Goal: Task Accomplishment & Management: Use online tool/utility

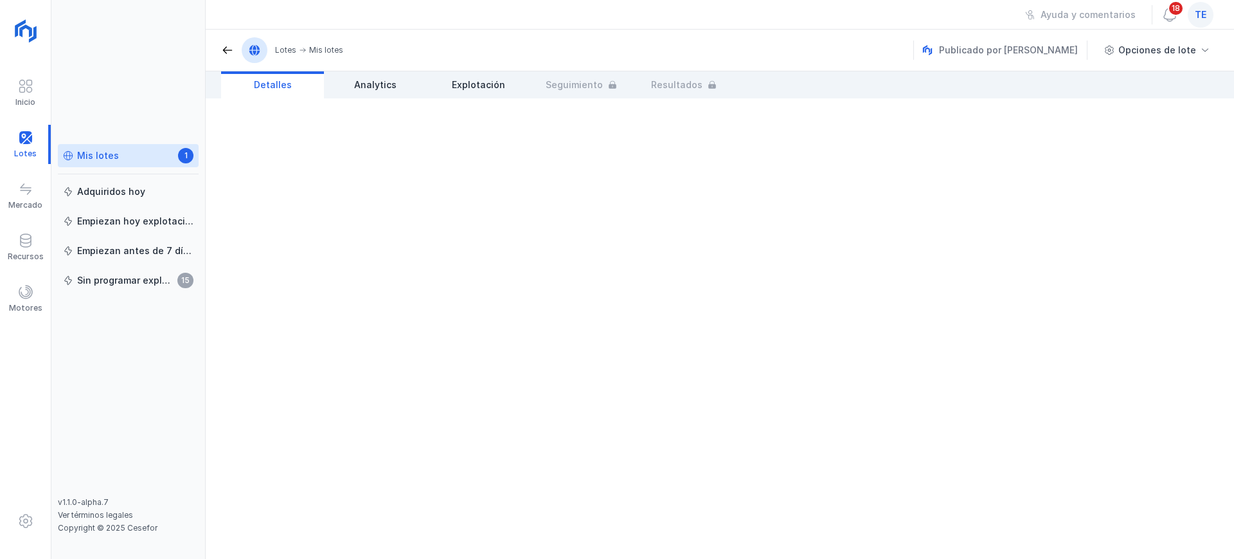
click at [98, 157] on div "Mis lotes" at bounding box center [98, 155] width 42 height 13
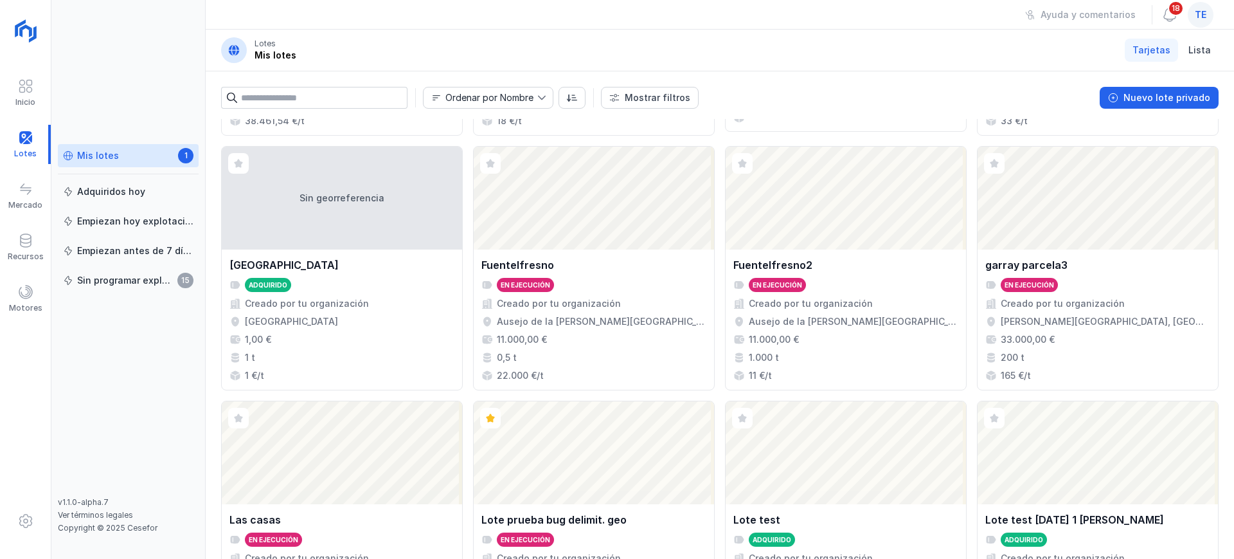
scroll to position [881, 0]
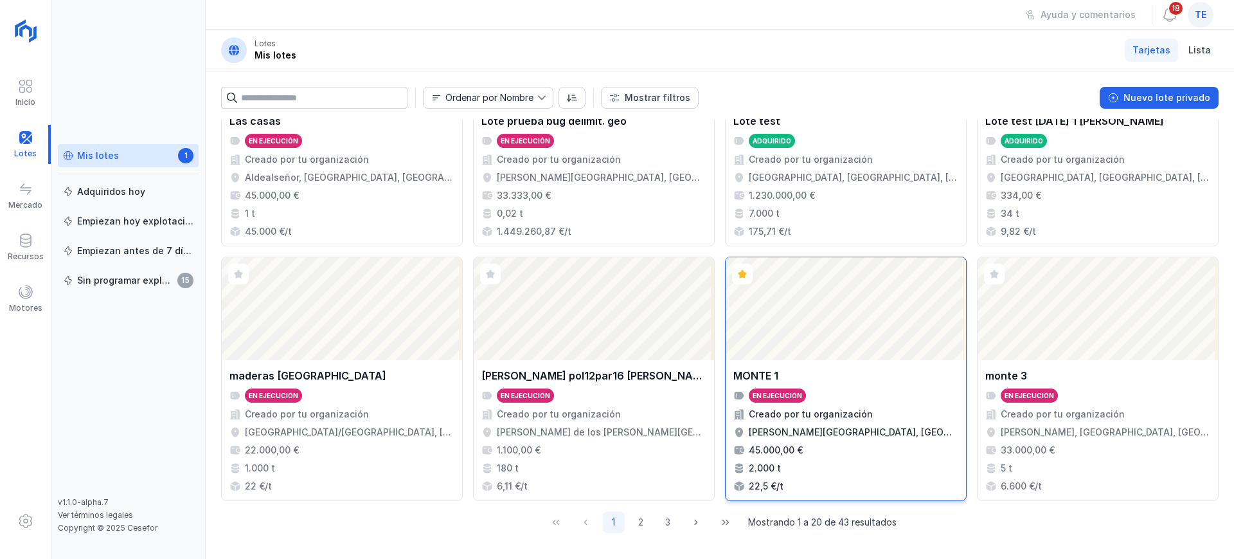
click at [806, 351] on div "Abrir lote" at bounding box center [846, 308] width 240 height 103
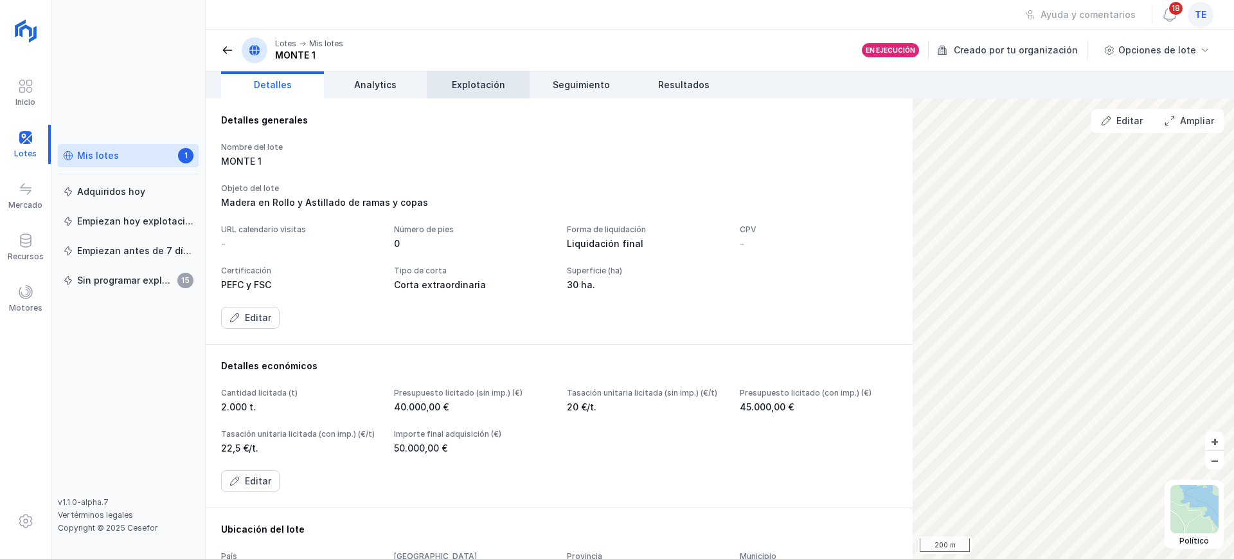
click at [473, 76] on link "Explotación" at bounding box center [478, 84] width 103 height 27
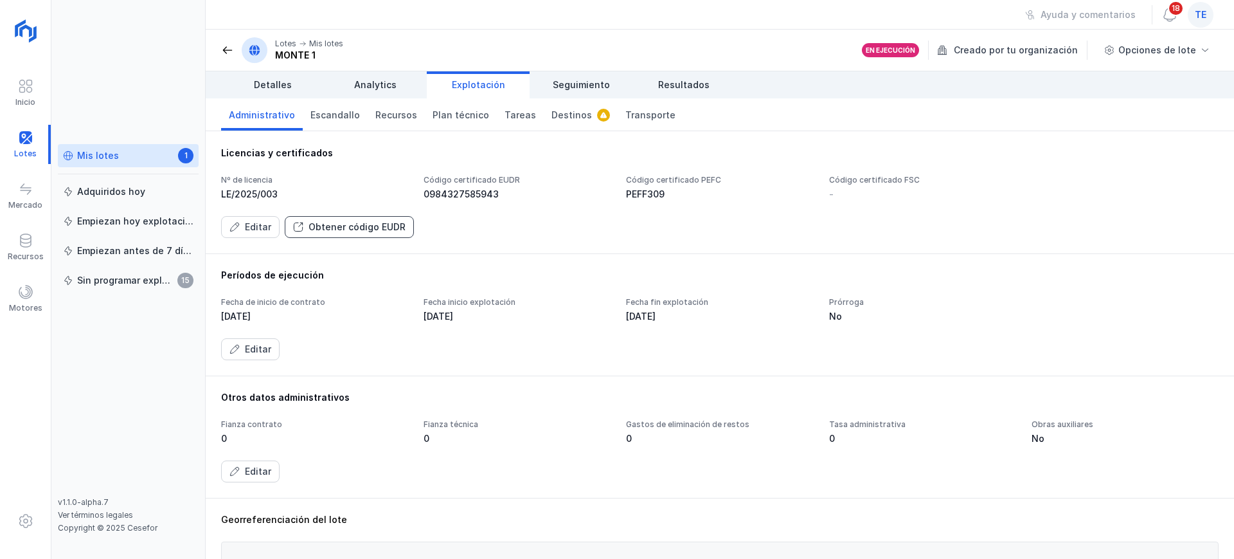
click at [341, 228] on div "Obtener código EUDR" at bounding box center [357, 226] width 97 height 13
click at [390, 220] on div "Obtener código EUDR" at bounding box center [357, 226] width 97 height 13
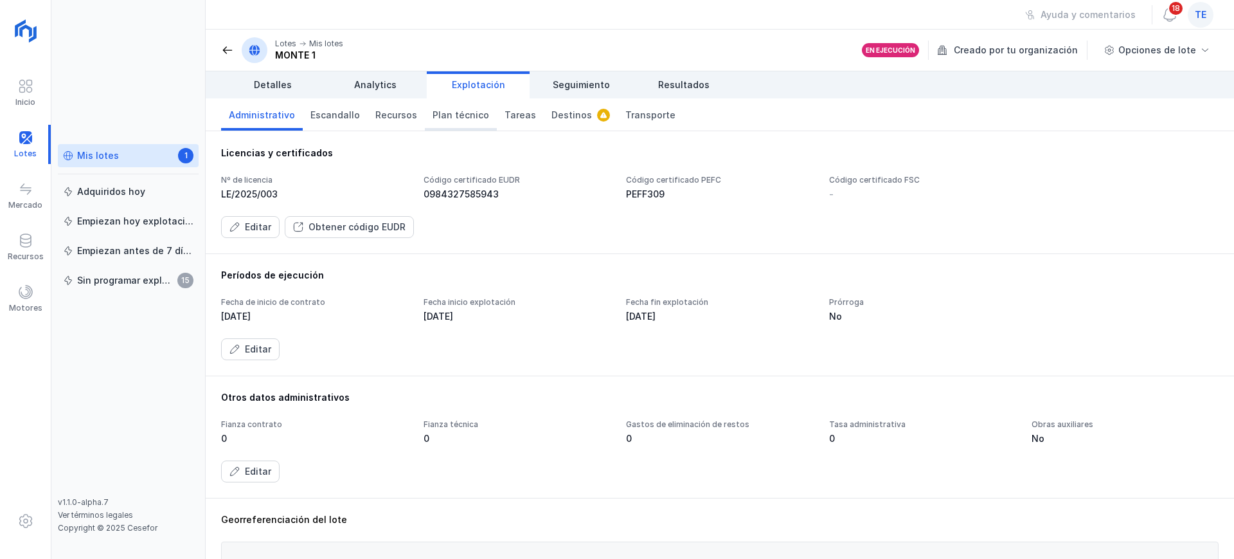
click at [433, 120] on span "Plan técnico" at bounding box center [461, 115] width 57 height 13
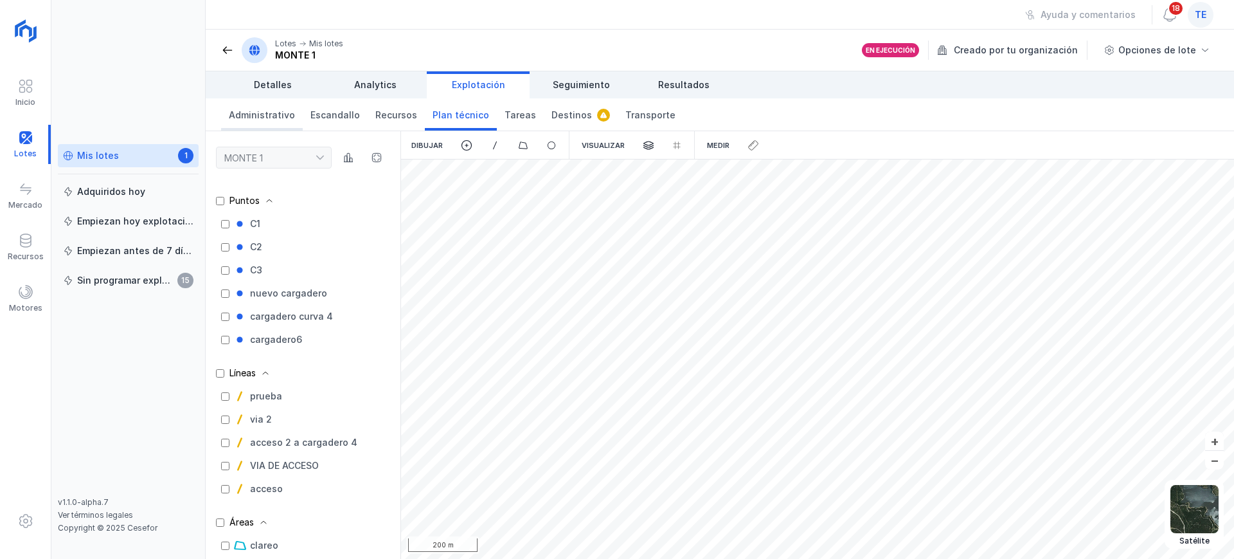
click at [266, 120] on span "Administrativo" at bounding box center [262, 115] width 66 height 13
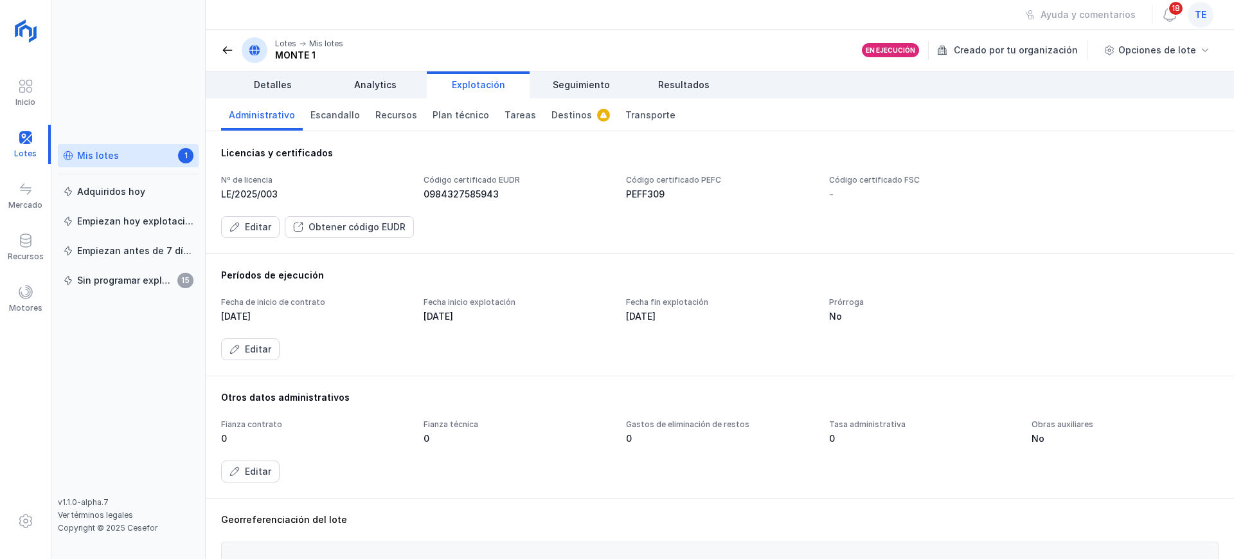
click at [71, 110] on div "Mis lotes 1 Adquiridos [DATE] Empiezan [DATE] explotación Empiezan antes de 7 d…" at bounding box center [128, 279] width 154 height 559
click at [633, 112] on span "Transporte" at bounding box center [650, 115] width 50 height 13
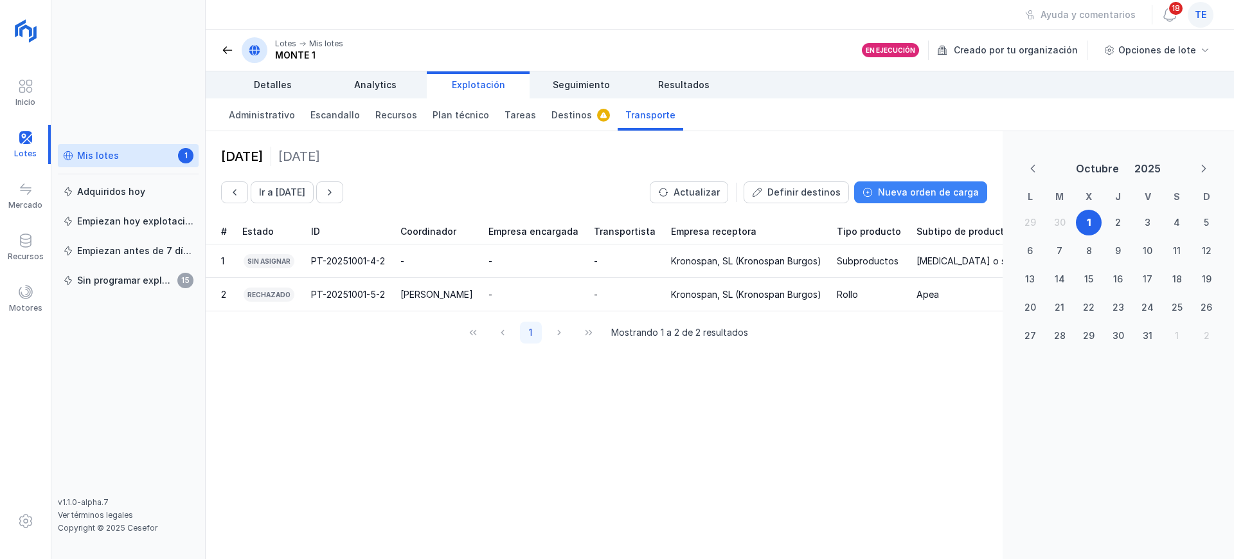
click at [912, 192] on div "Nueva orden de carga" at bounding box center [928, 192] width 101 height 13
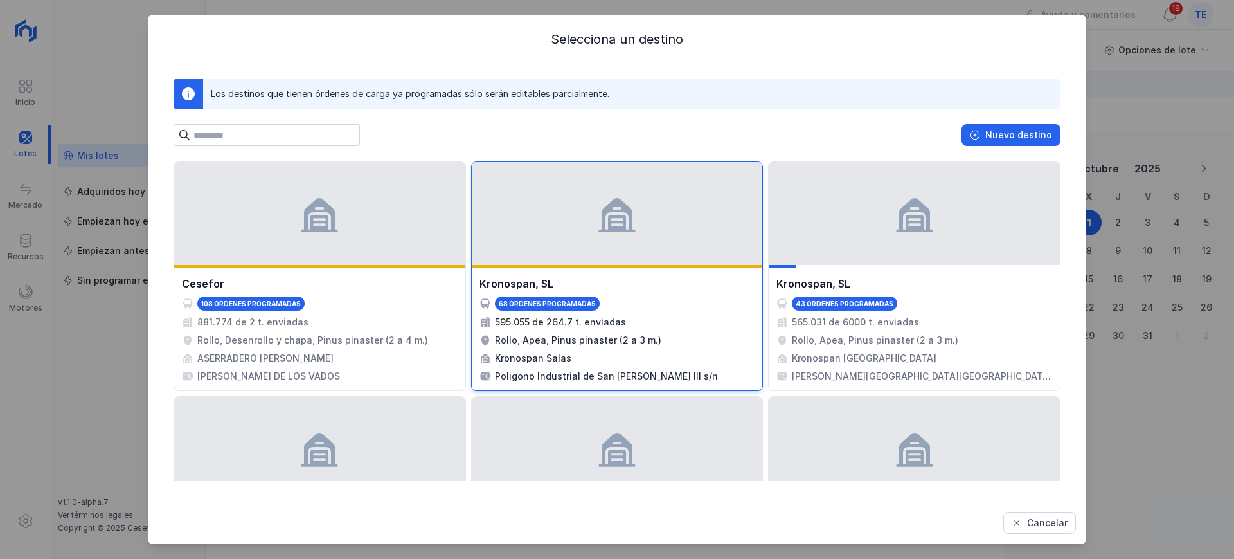
click at [710, 256] on div at bounding box center [617, 213] width 291 height 103
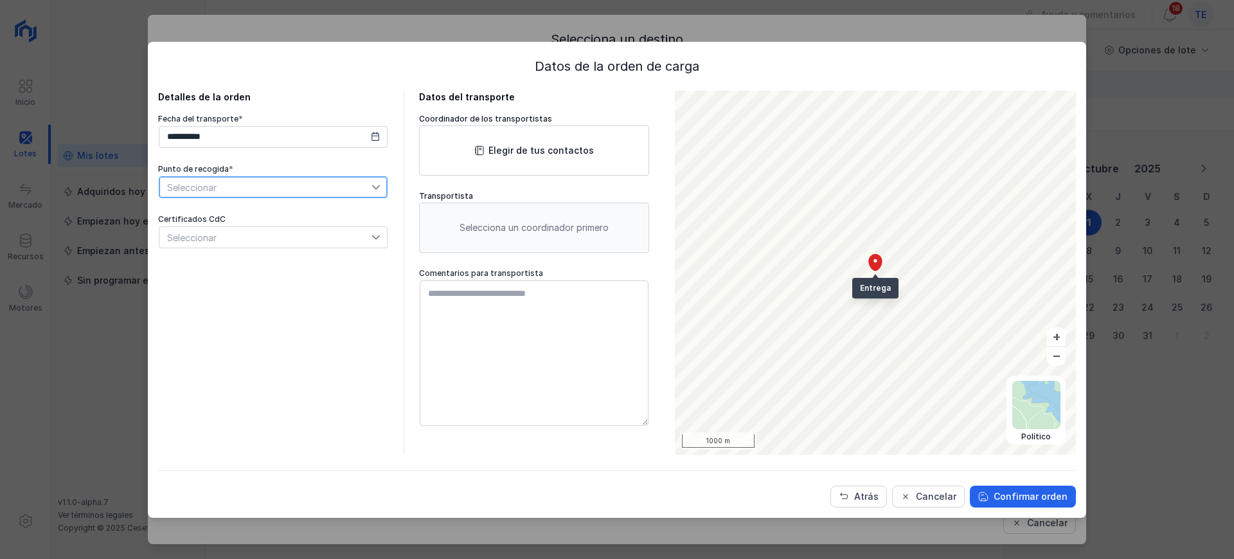
click at [336, 193] on span "Seleccionar" at bounding box center [265, 187] width 212 height 21
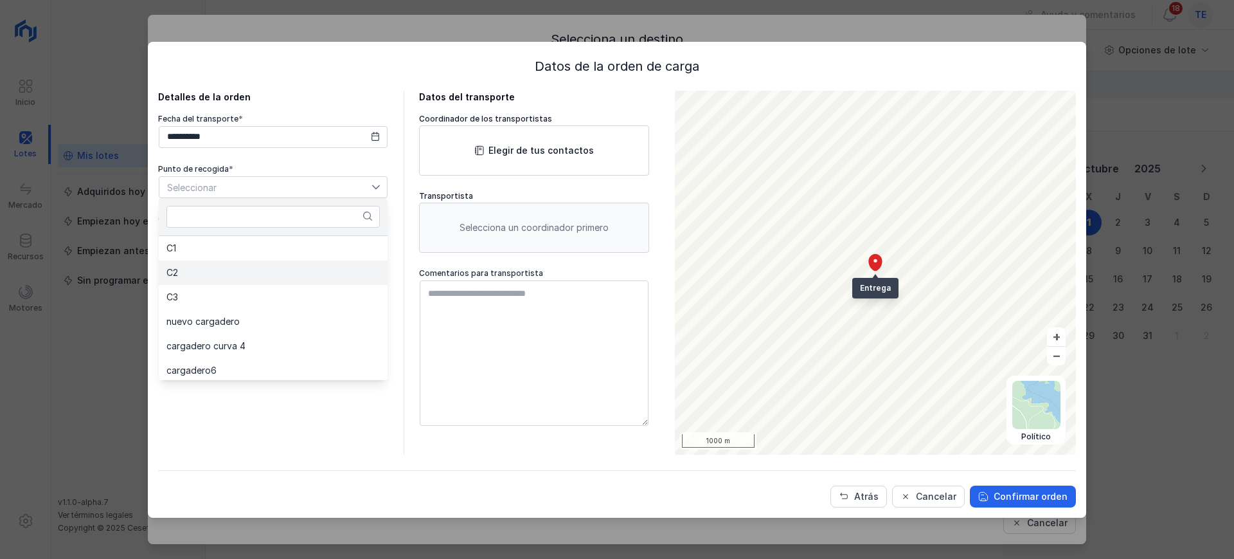
click at [300, 268] on li "C2" at bounding box center [273, 272] width 229 height 24
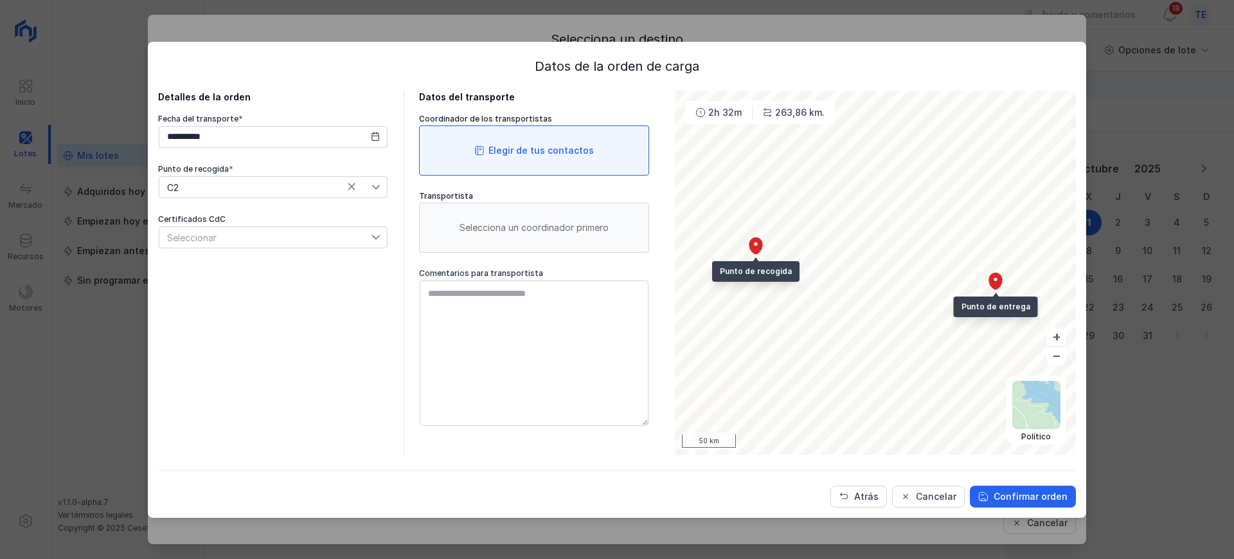
click at [530, 153] on div "Elegir de tus contactos" at bounding box center [541, 150] width 105 height 13
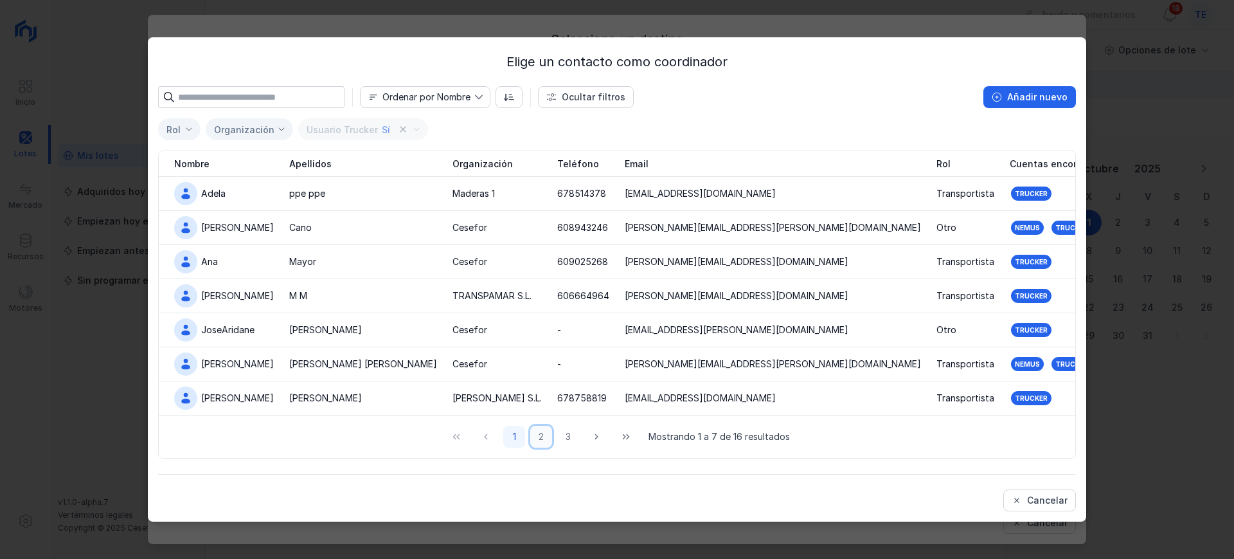
click at [541, 431] on button "2" at bounding box center [541, 437] width 22 height 22
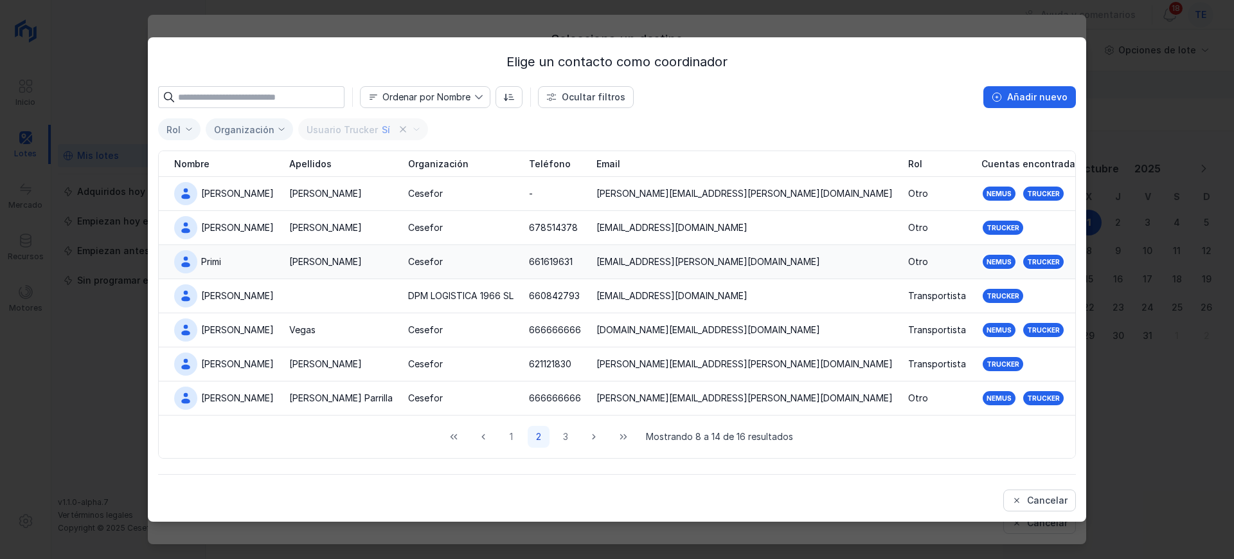
click at [319, 253] on td "[PERSON_NAME]" at bounding box center [341, 262] width 119 height 34
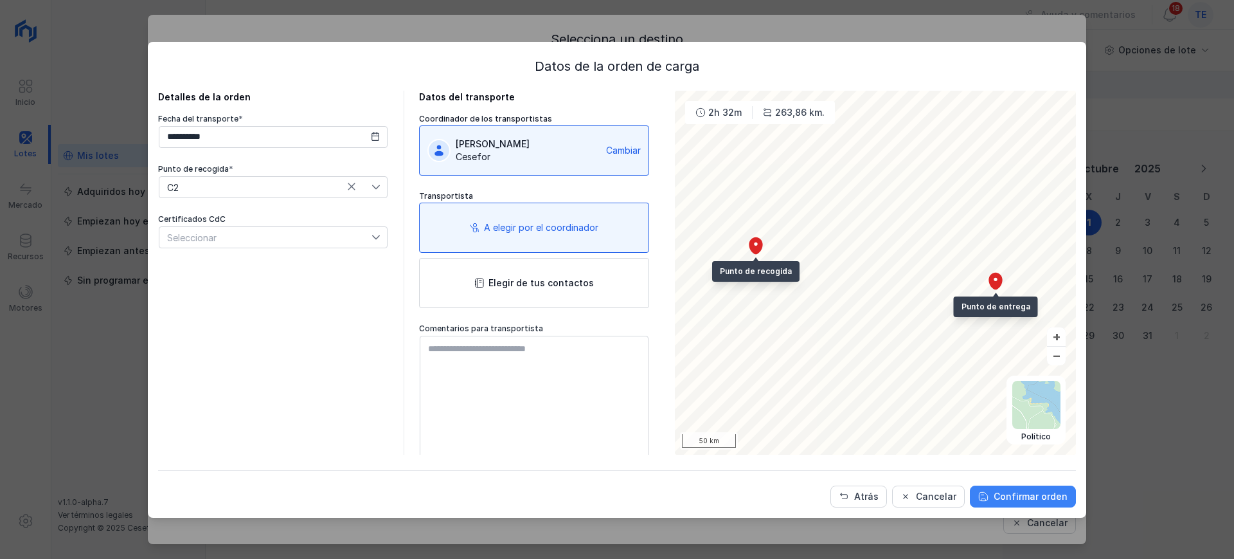
click at [1025, 498] on div "Confirmar orden" at bounding box center [1031, 496] width 74 height 13
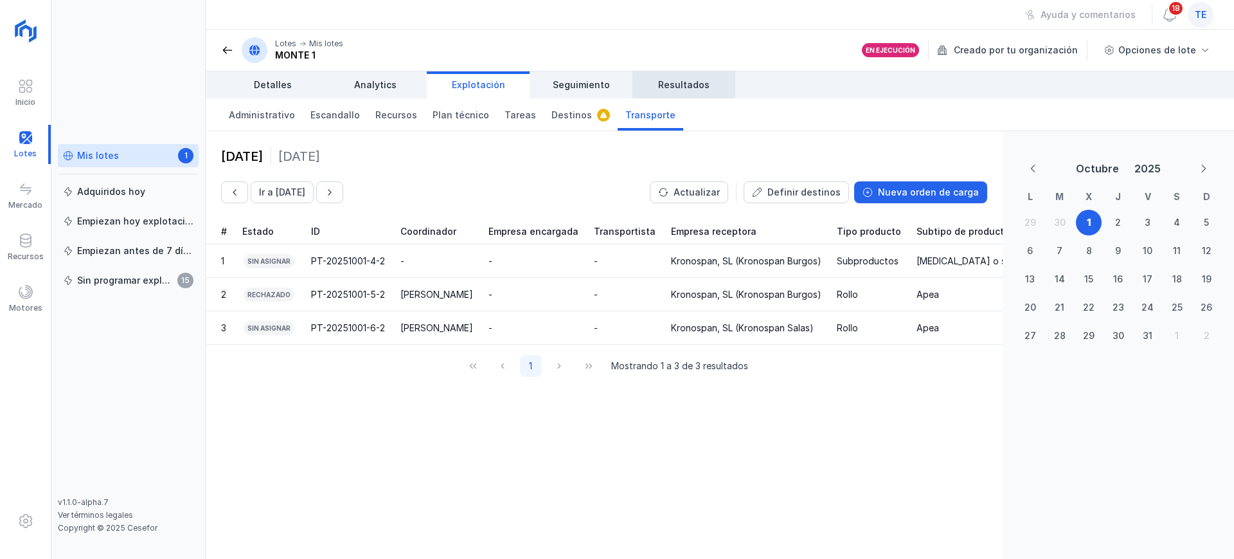
click at [655, 76] on link "Resultados" at bounding box center [684, 84] width 103 height 27
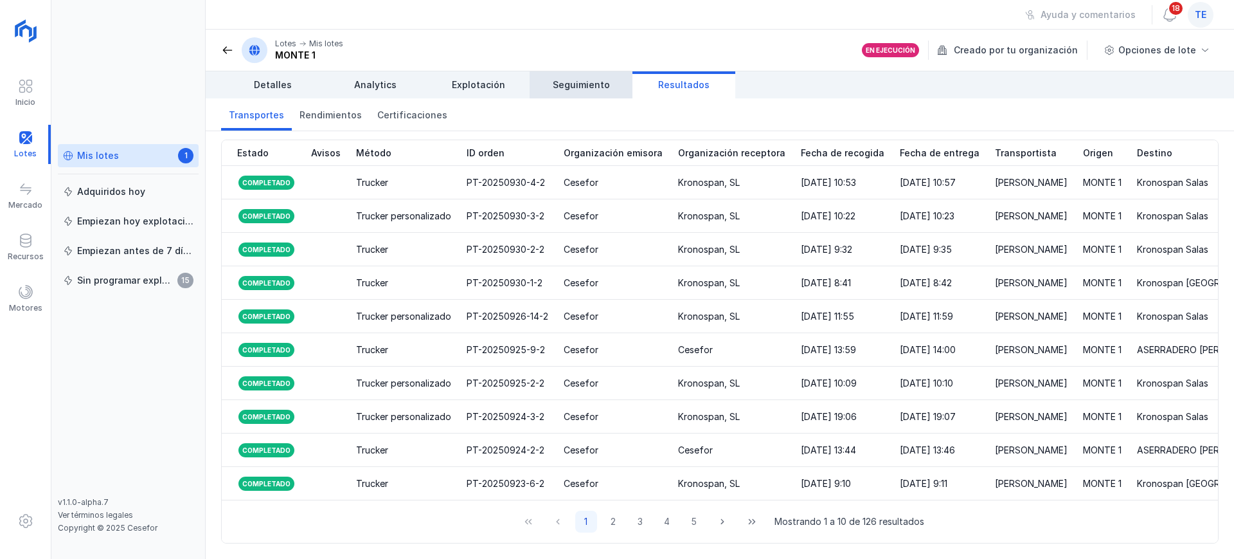
click at [595, 77] on link "Seguimiento" at bounding box center [581, 84] width 103 height 27
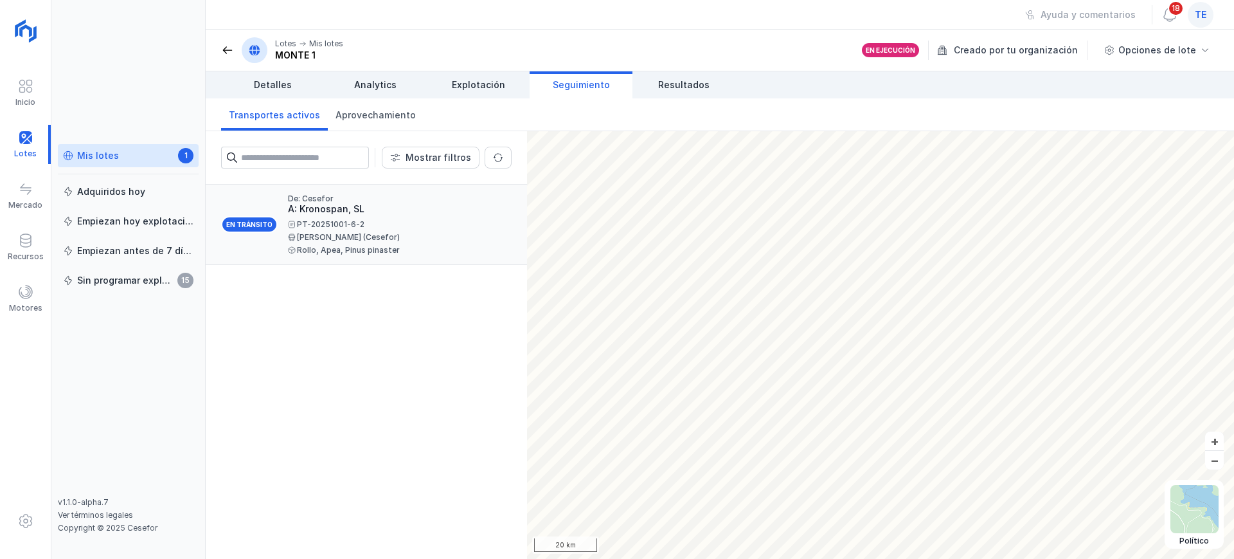
click at [352, 240] on div "[PERSON_NAME] (Cesefor)" at bounding box center [394, 237] width 213 height 8
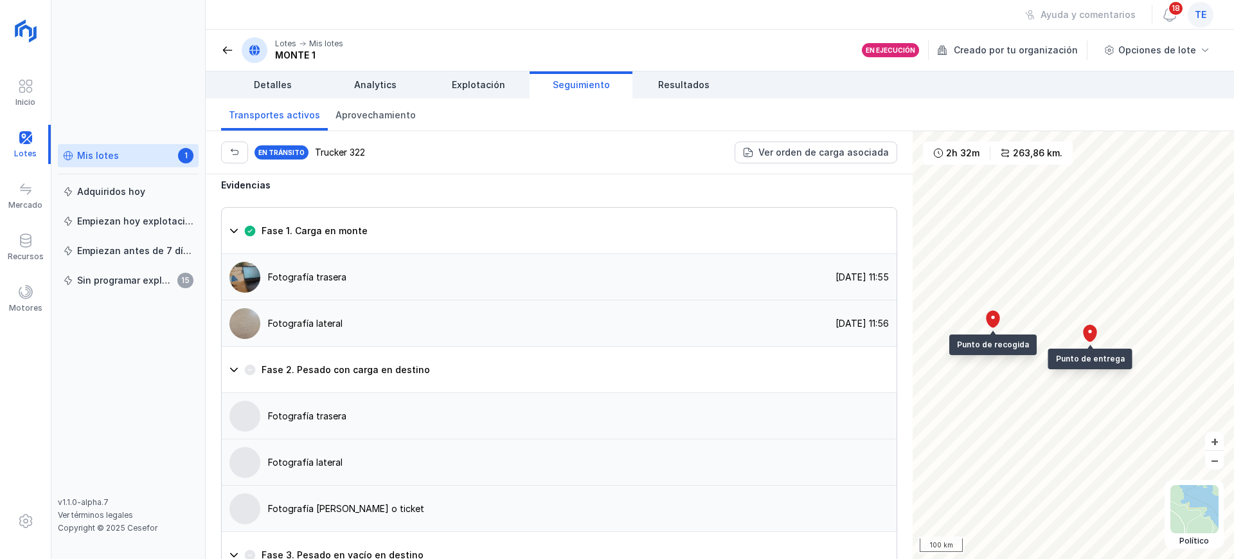
scroll to position [850, 0]
click at [415, 300] on div "Fotografía trasera [DATE] 11:55" at bounding box center [559, 277] width 675 height 46
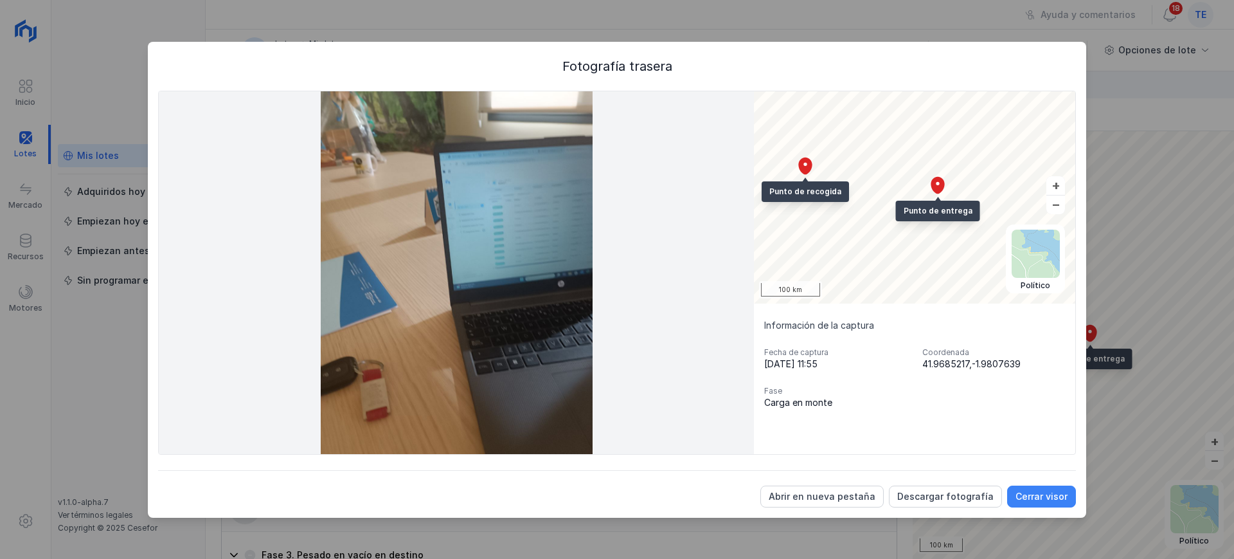
click at [1041, 493] on div "Cerrar visor" at bounding box center [1042, 496] width 52 height 13
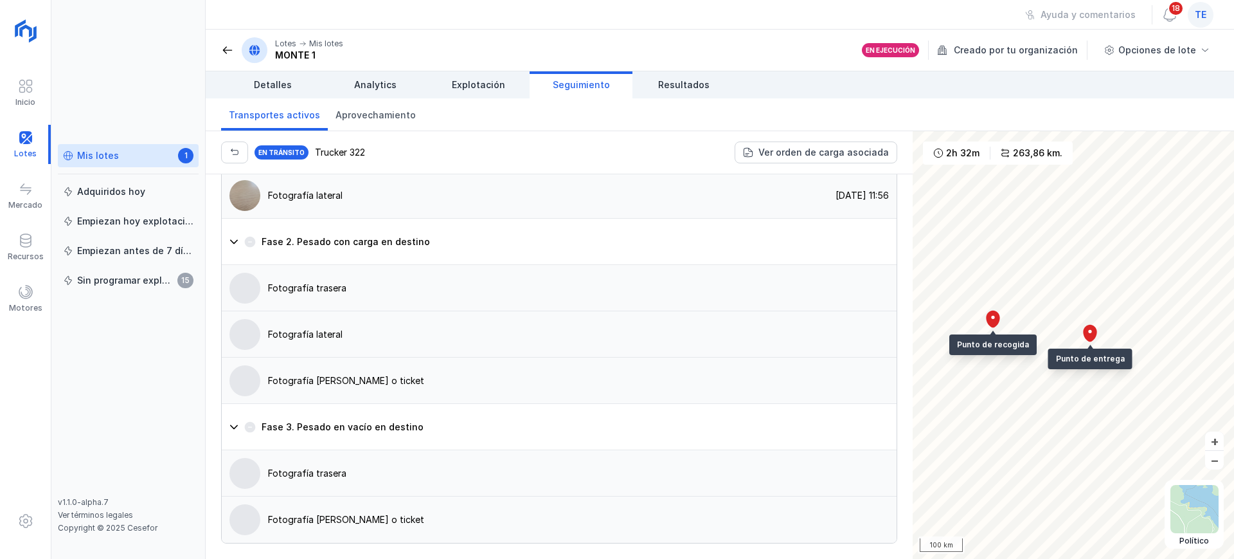
scroll to position [1001, 0]
